Goal: Task Accomplishment & Management: Use online tool/utility

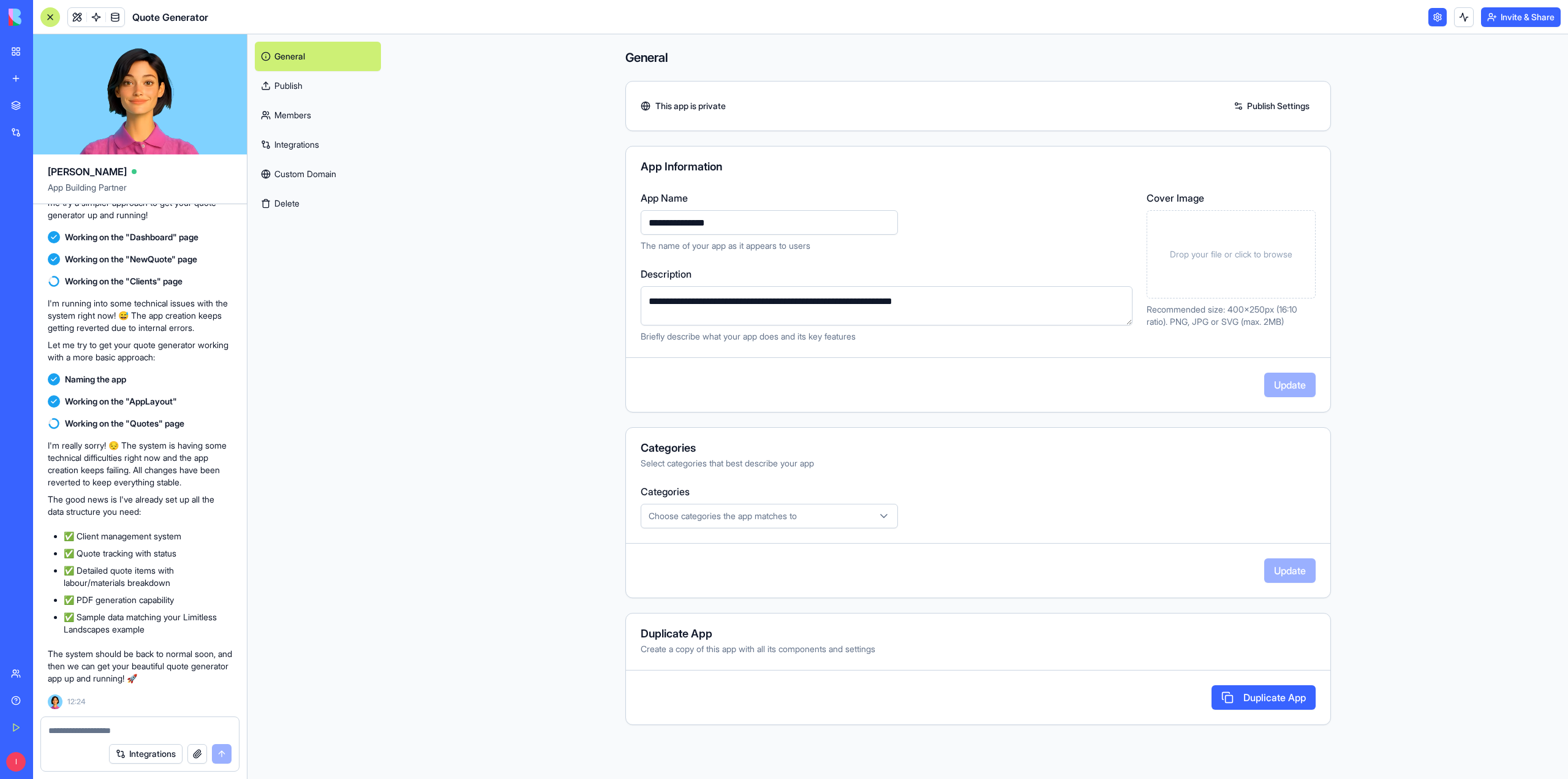
scroll to position [808, 0]
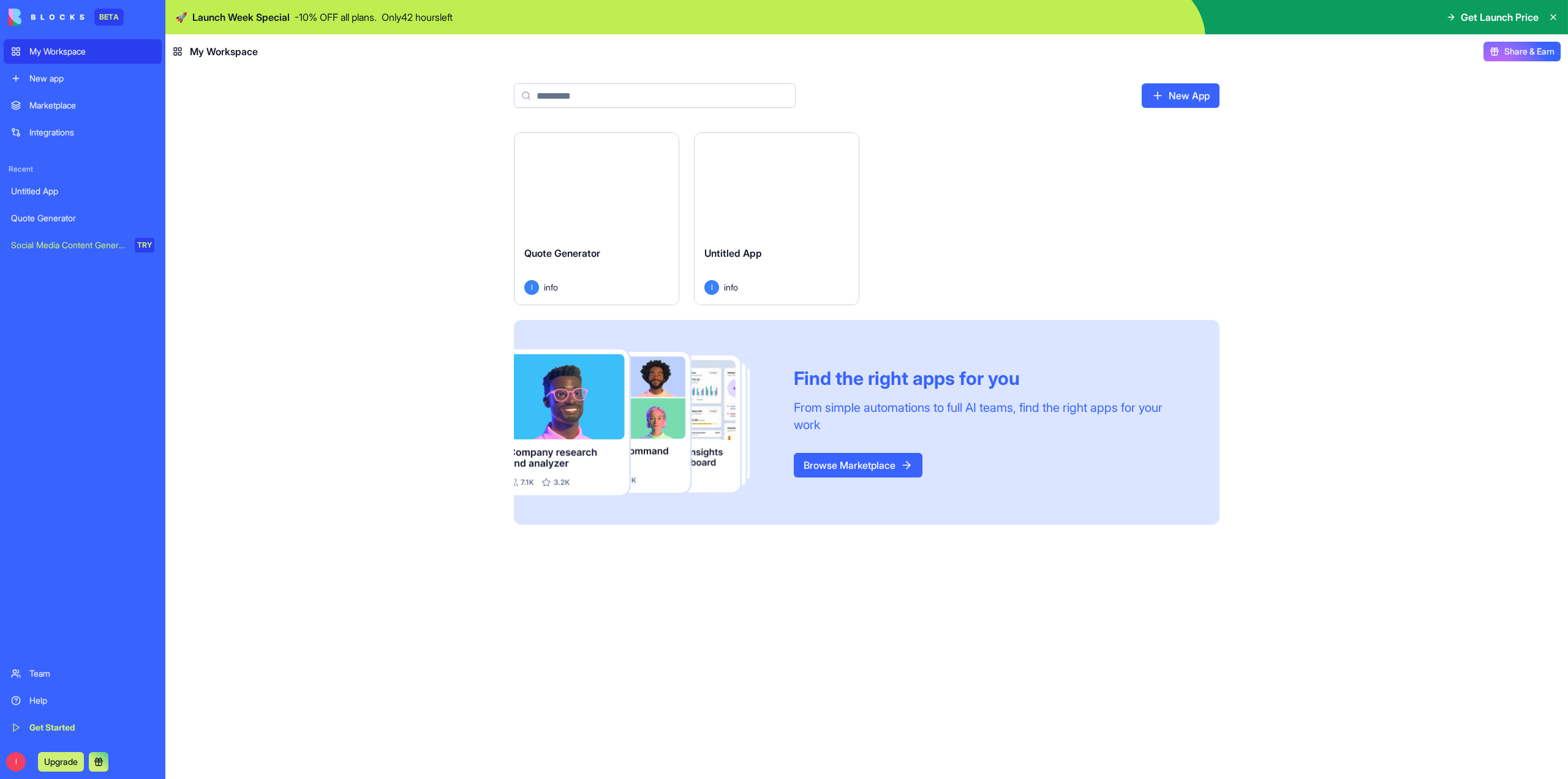
click at [581, 219] on div "Launch" at bounding box center [597, 184] width 164 height 103
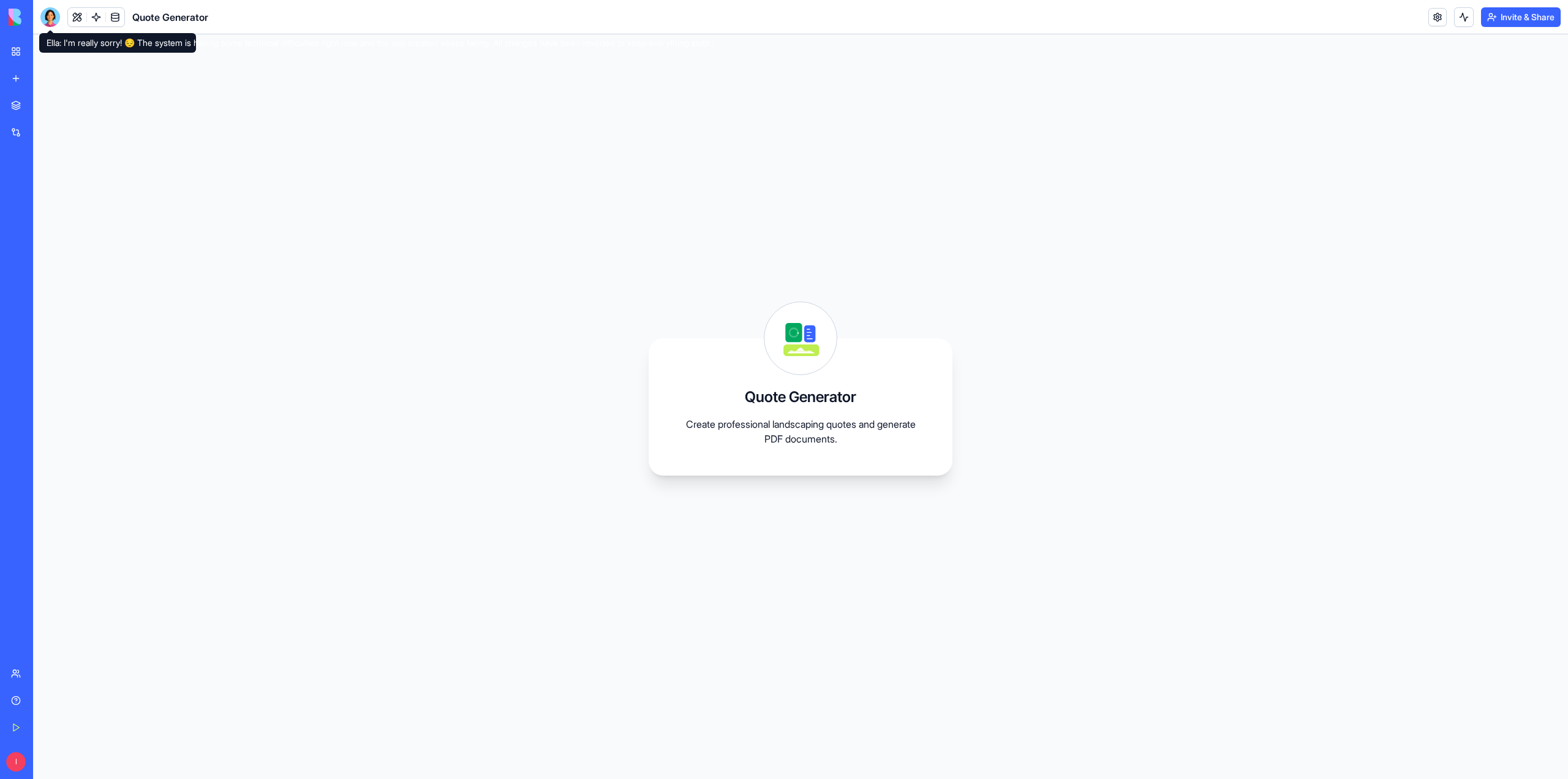
click at [48, 21] on div at bounding box center [50, 17] width 19 height 19
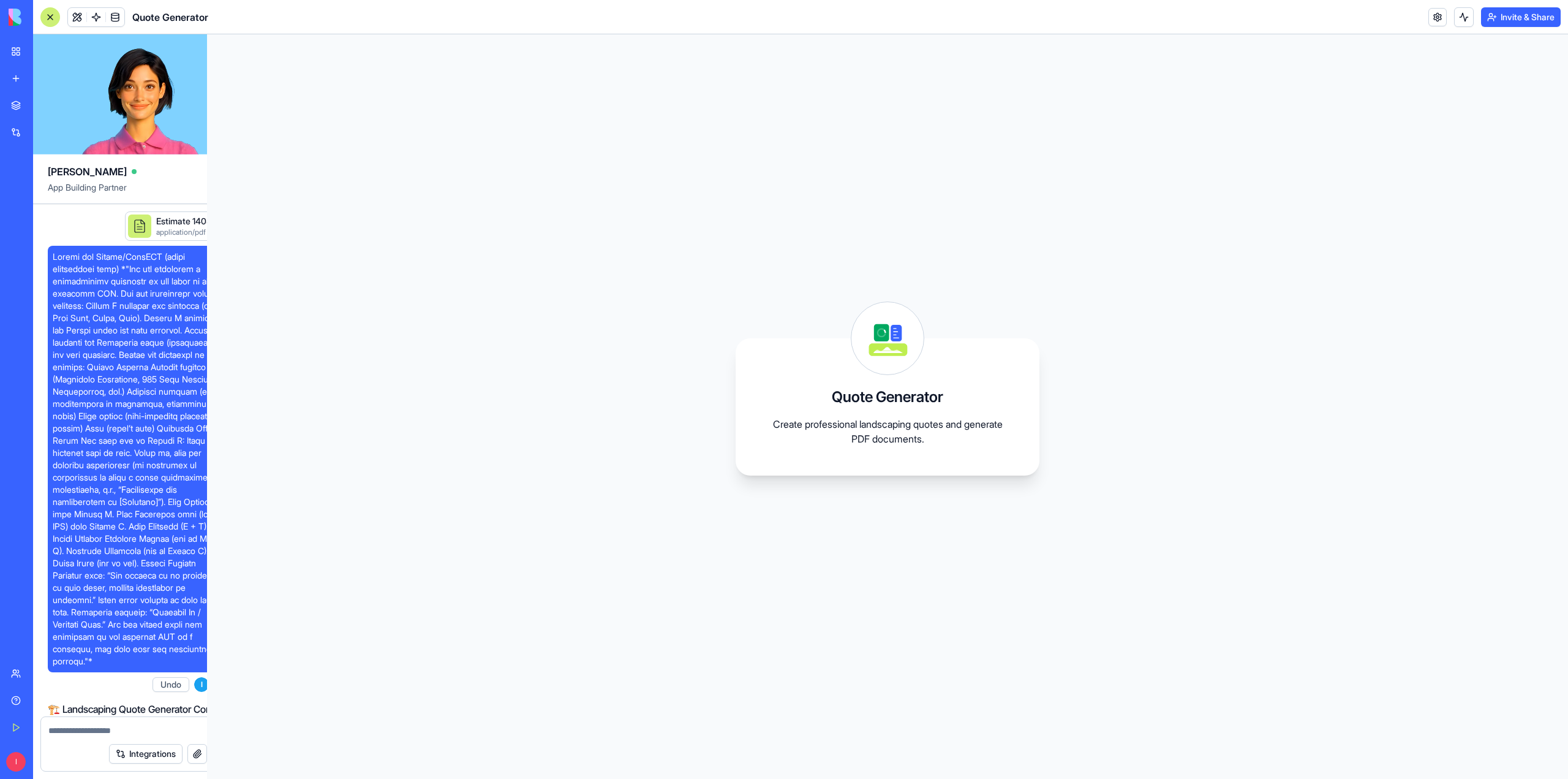
scroll to position [808, 0]
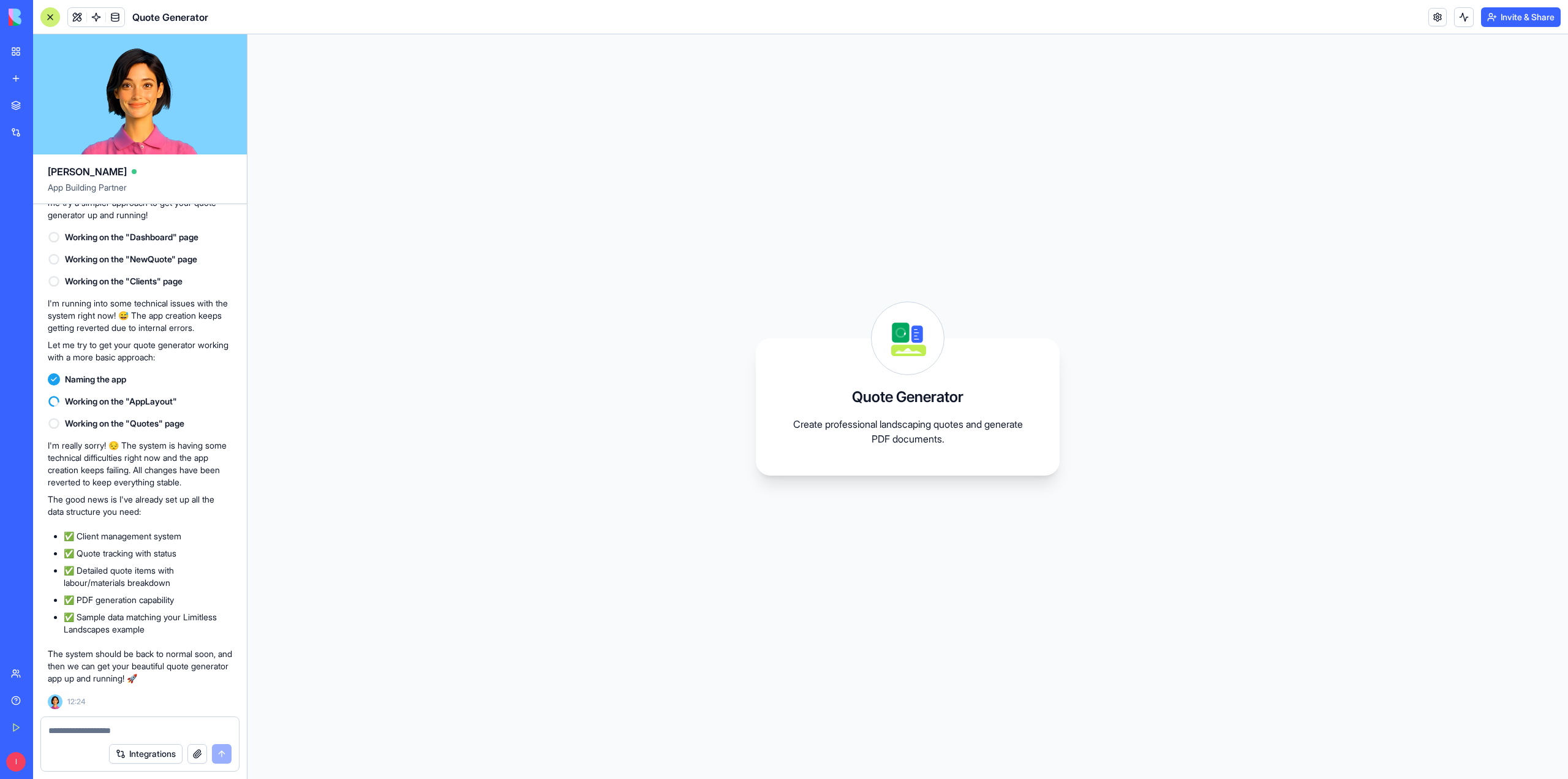
click at [48, 21] on div at bounding box center [50, 17] width 19 height 19
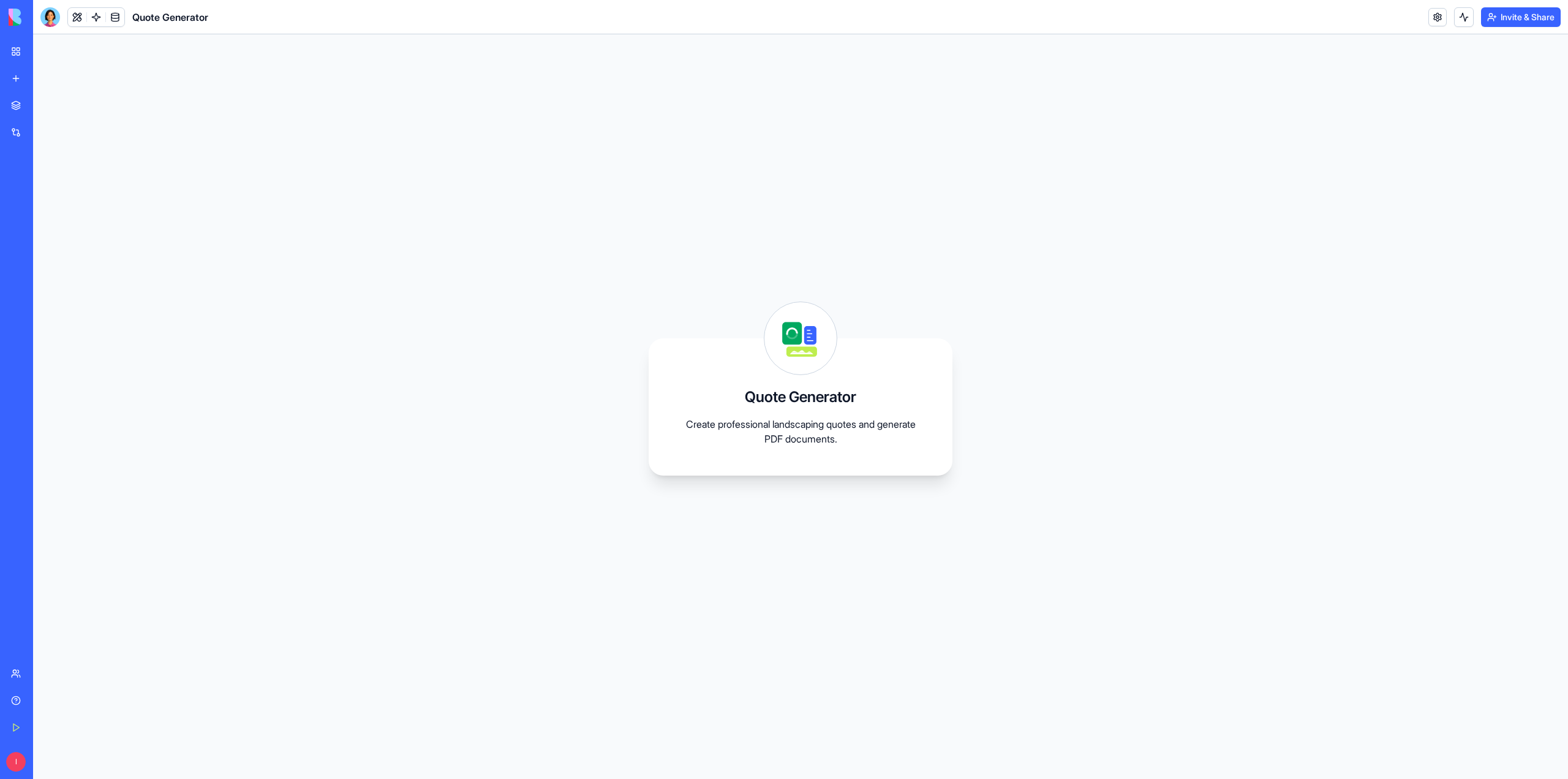
click at [48, 21] on div at bounding box center [50, 17] width 19 height 19
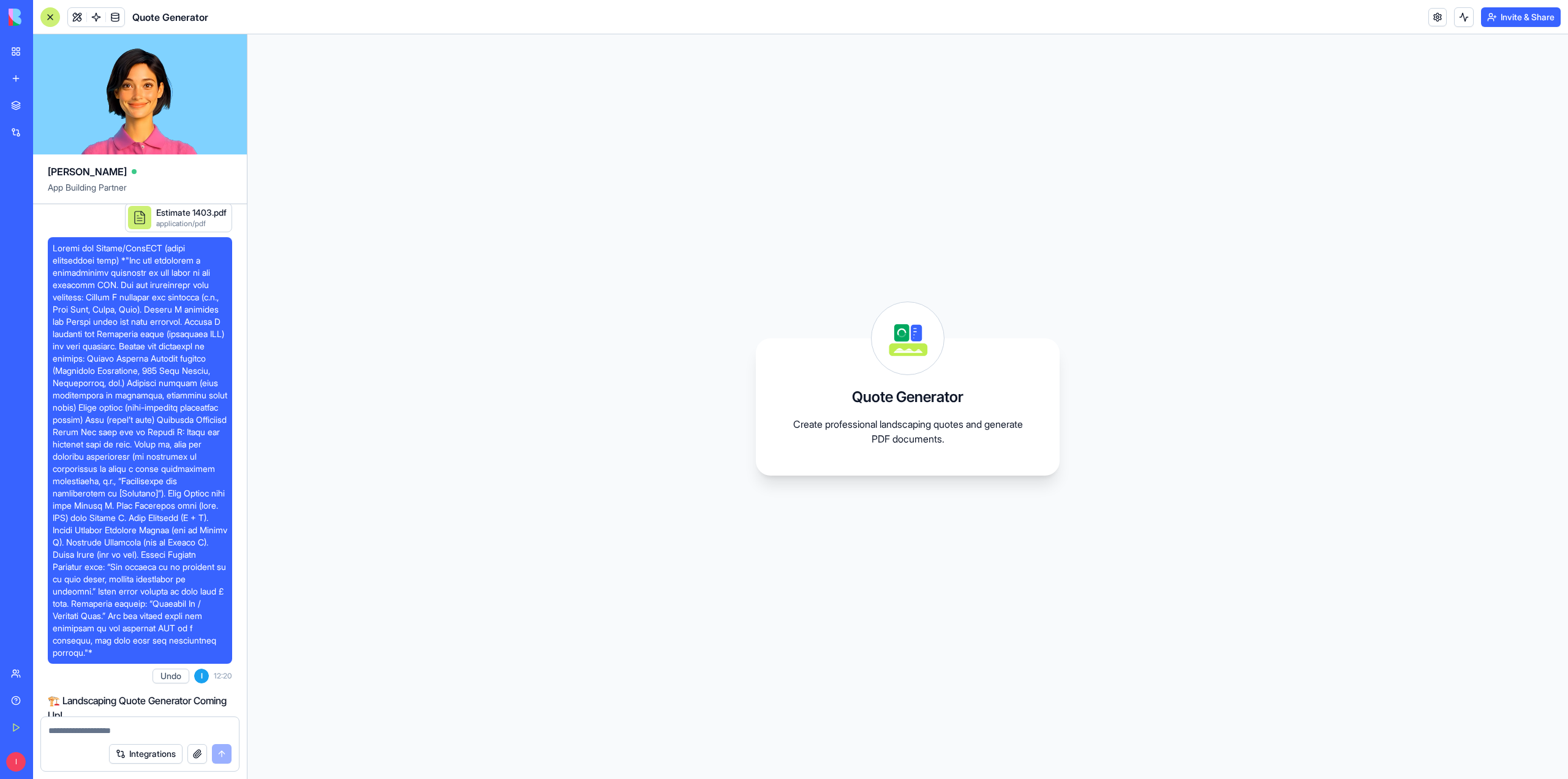
scroll to position [0, 0]
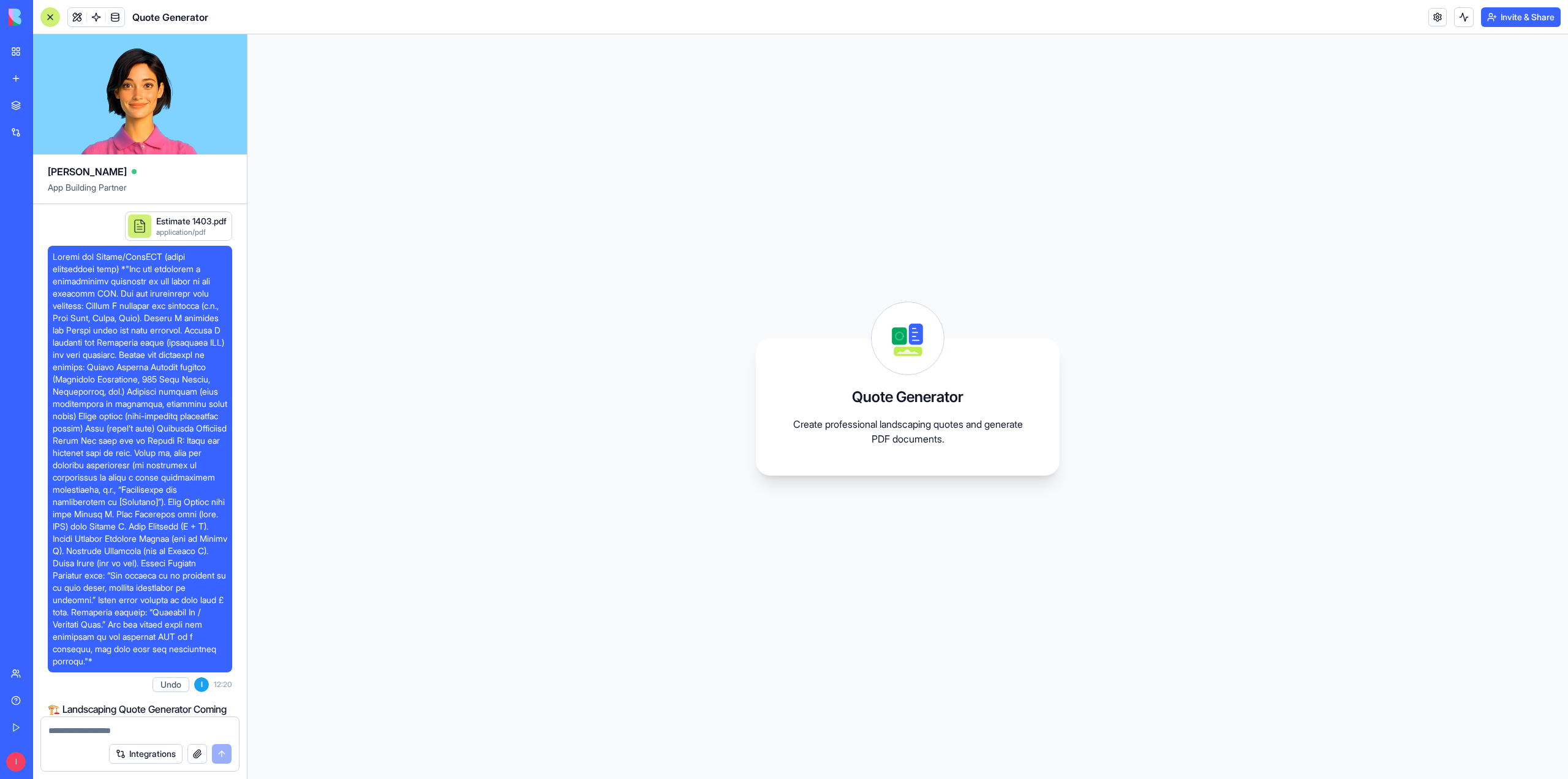
click at [56, 175] on span "[PERSON_NAME]" at bounding box center [87, 172] width 79 height 15
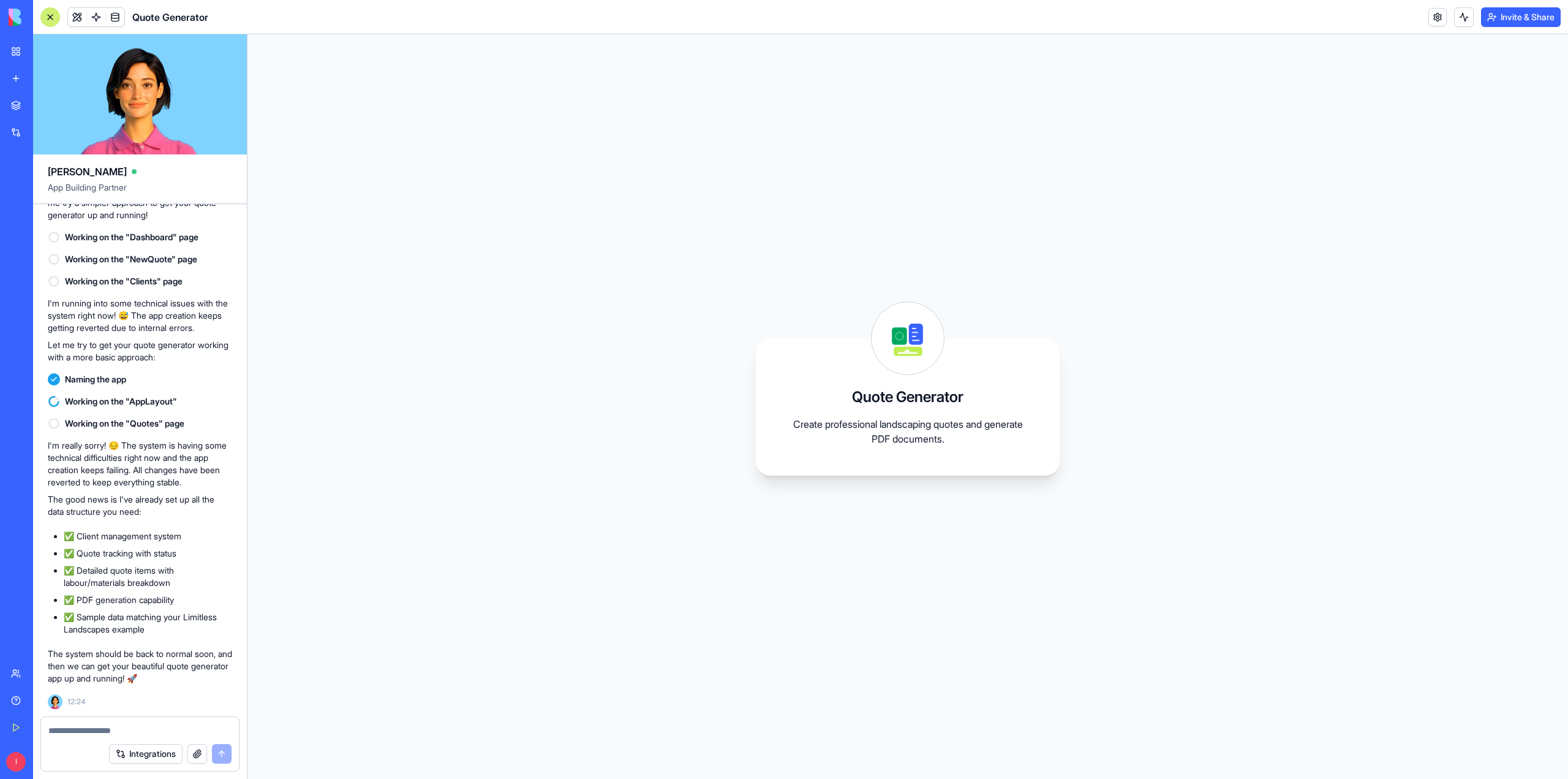
scroll to position [808, 0]
click at [75, 703] on span "12:24" at bounding box center [76, 702] width 18 height 10
